Goal: Information Seeking & Learning: Learn about a topic

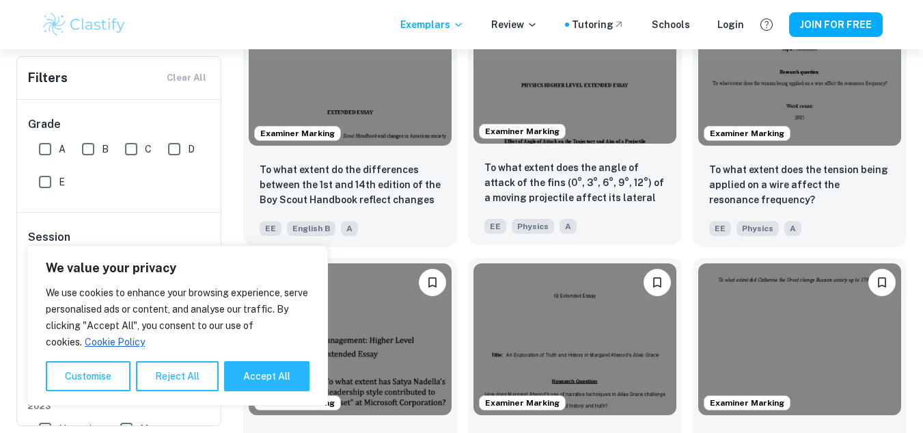
scroll to position [1452, 0]
click at [258, 366] on button "Accept All" at bounding box center [266, 376] width 85 height 30
checkbox input "true"
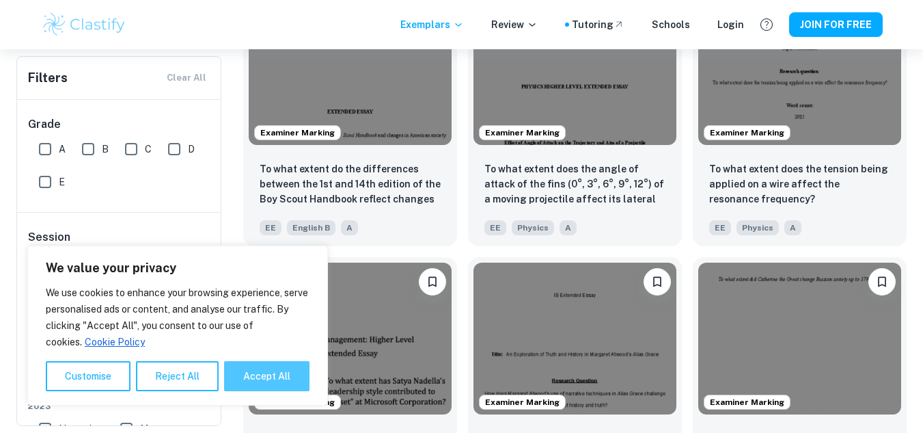
checkbox input "true"
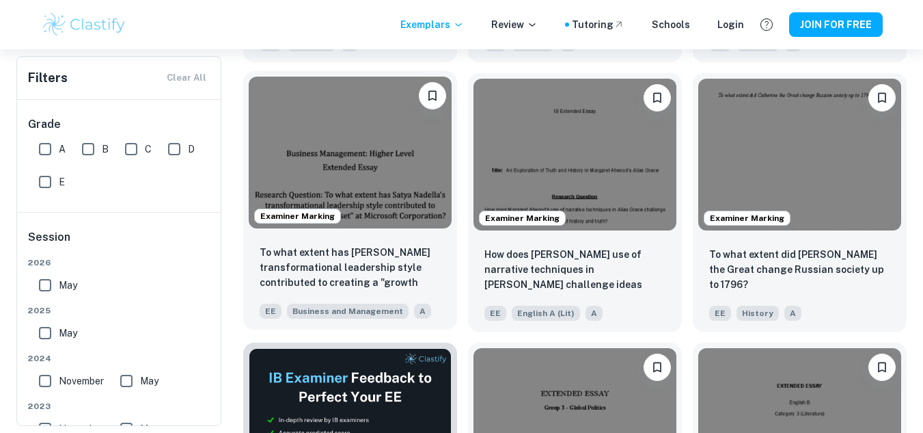
scroll to position [1636, 0]
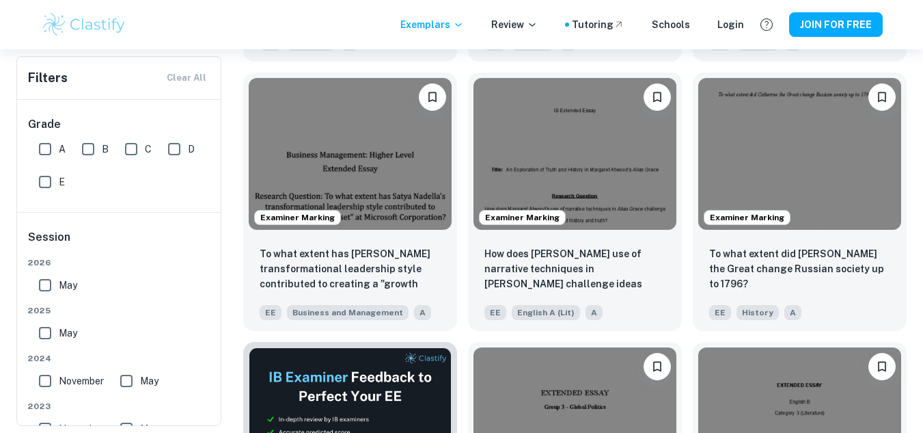
click at [44, 148] on input "A" at bounding box center [44, 148] width 27 height 27
checkbox input "true"
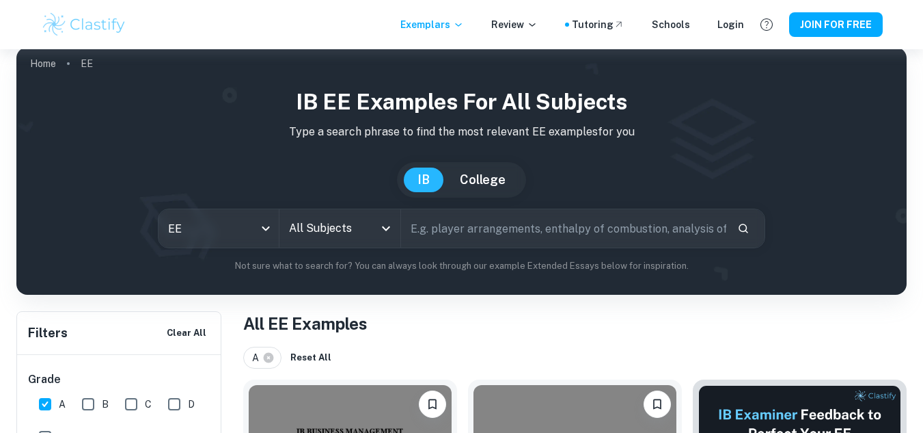
scroll to position [36, 0]
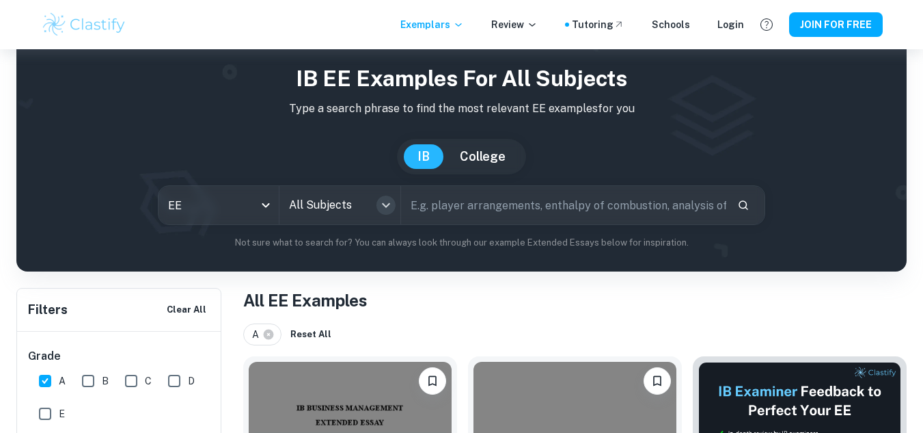
click at [392, 203] on icon "Open" at bounding box center [386, 205] width 16 height 16
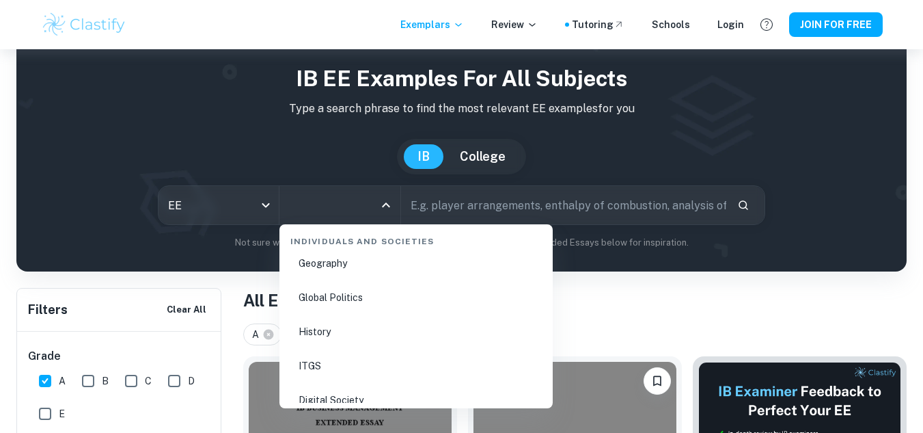
scroll to position [1704, 0]
click at [343, 328] on li "History" at bounding box center [416, 330] width 262 height 31
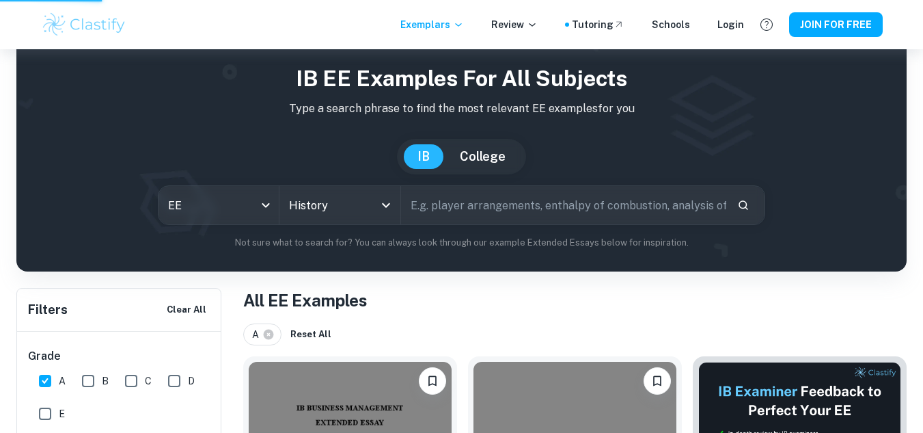
scroll to position [145, 0]
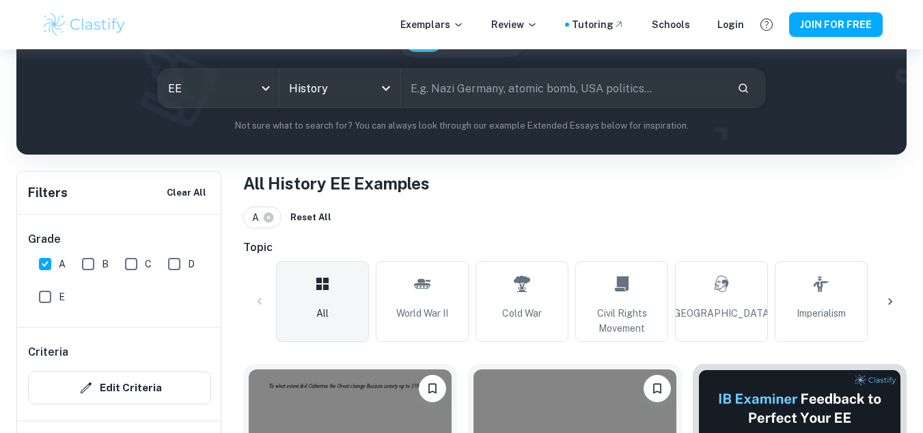
scroll to position [151, 0]
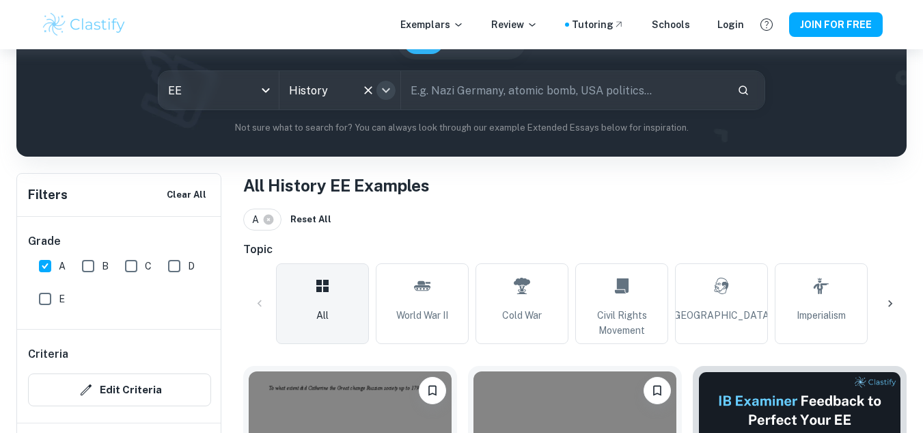
click at [388, 85] on icon "Open" at bounding box center [386, 90] width 16 height 16
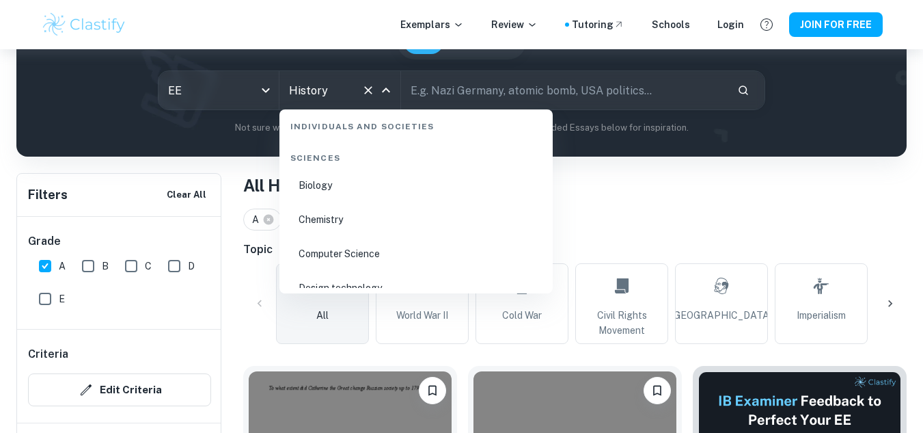
scroll to position [1999, 0]
click at [316, 185] on li "Biology" at bounding box center [416, 185] width 262 height 31
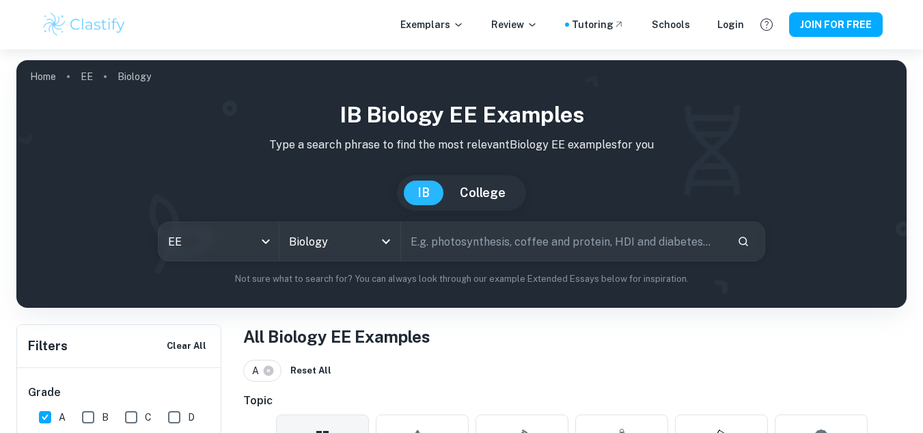
click at [591, 234] on input "text" at bounding box center [564, 241] width 326 height 38
click at [388, 240] on icon "Open" at bounding box center [386, 241] width 8 height 5
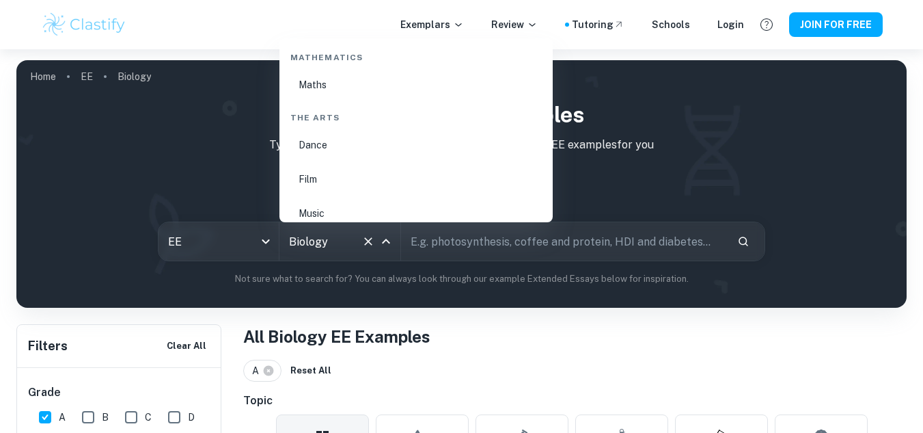
scroll to position [2261, 0]
click at [347, 90] on li "Maths" at bounding box center [416, 83] width 262 height 31
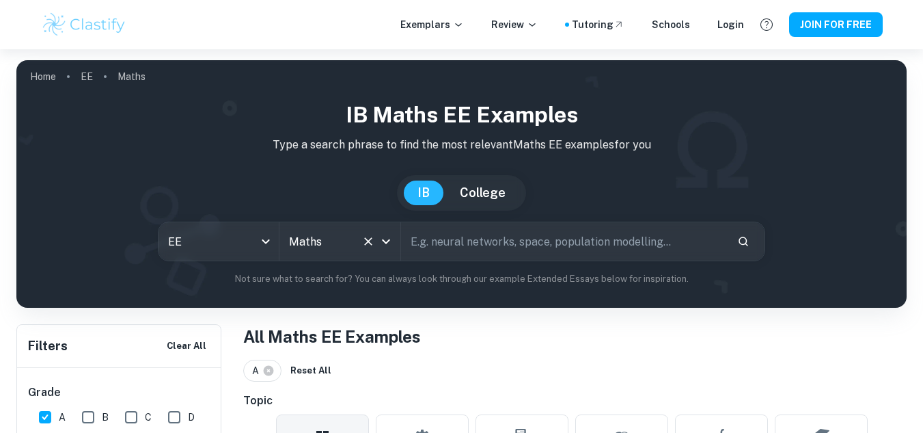
click at [388, 245] on icon "Open" at bounding box center [386, 241] width 16 height 16
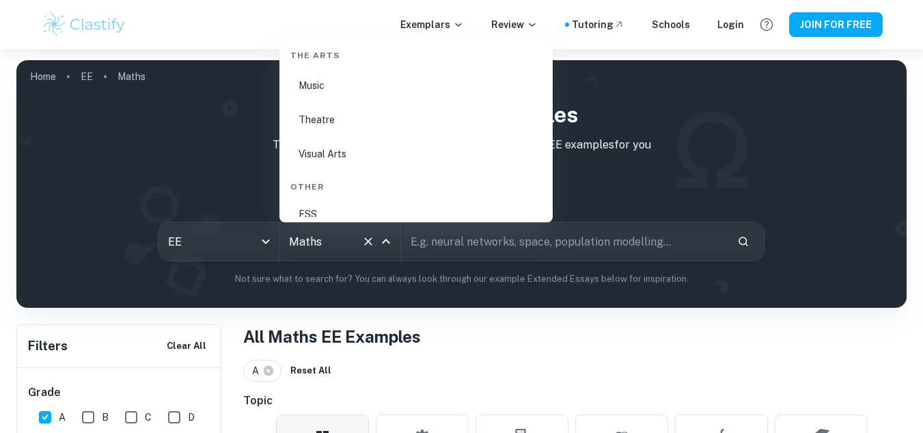
scroll to position [2394, 0]
click at [349, 143] on li "Visual Arts" at bounding box center [416, 147] width 262 height 31
type input "Visual Arts"
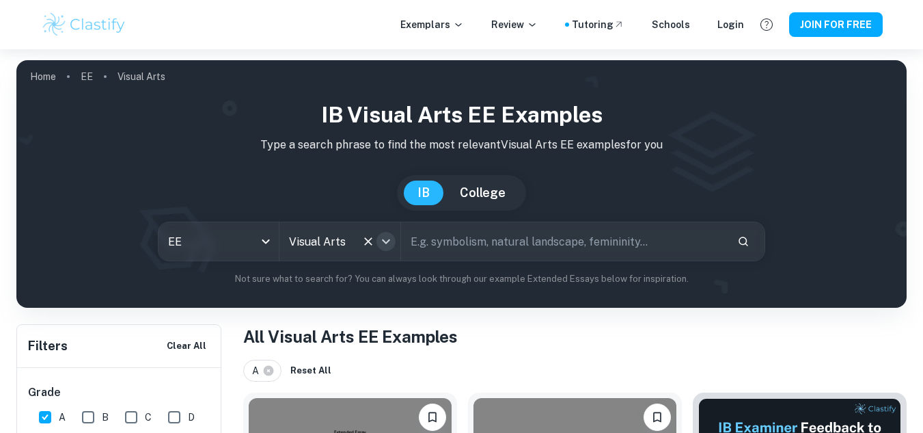
click at [385, 239] on icon "Open" at bounding box center [386, 241] width 16 height 16
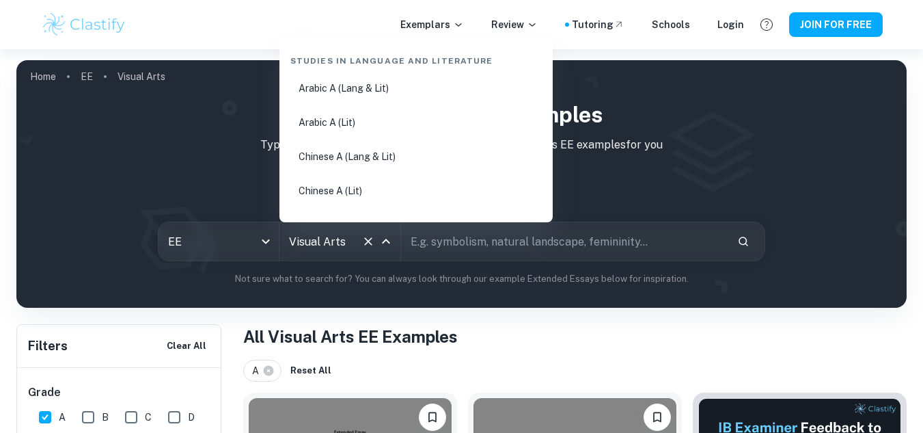
scroll to position [1, 0]
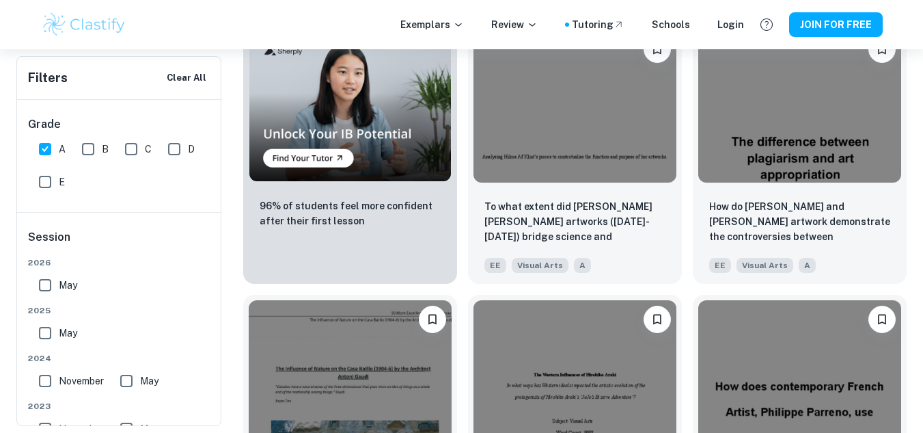
scroll to position [1028, 0]
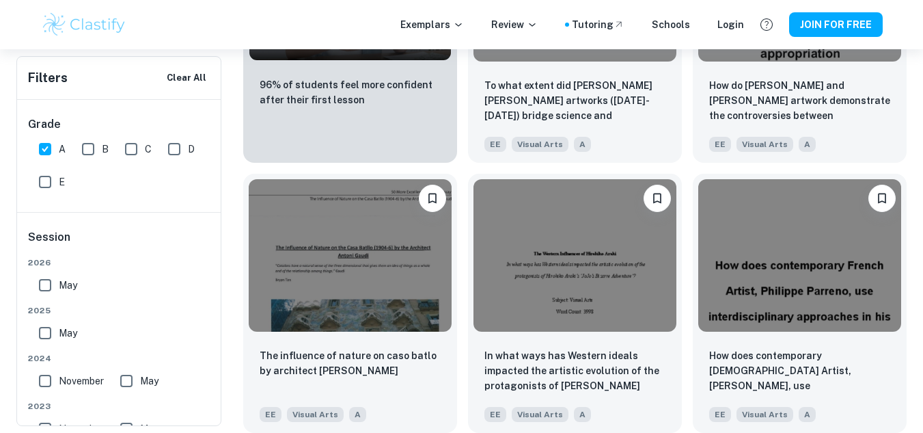
click at [459, 117] on div "To what extent did [PERSON_NAME] [PERSON_NAME] artworks ([DATE]-[DATE]) bridge …" at bounding box center [569, 28] width 225 height 270
